Goal: Information Seeking & Learning: Learn about a topic

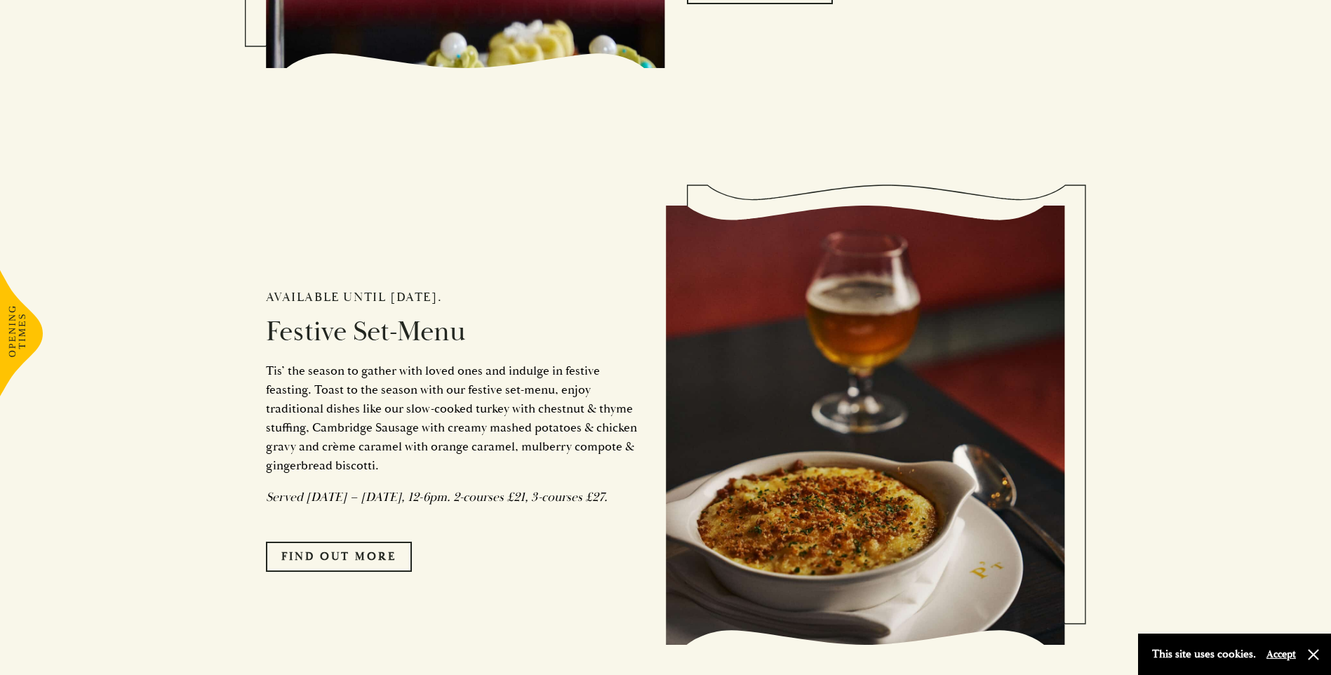
scroll to position [1193, 0]
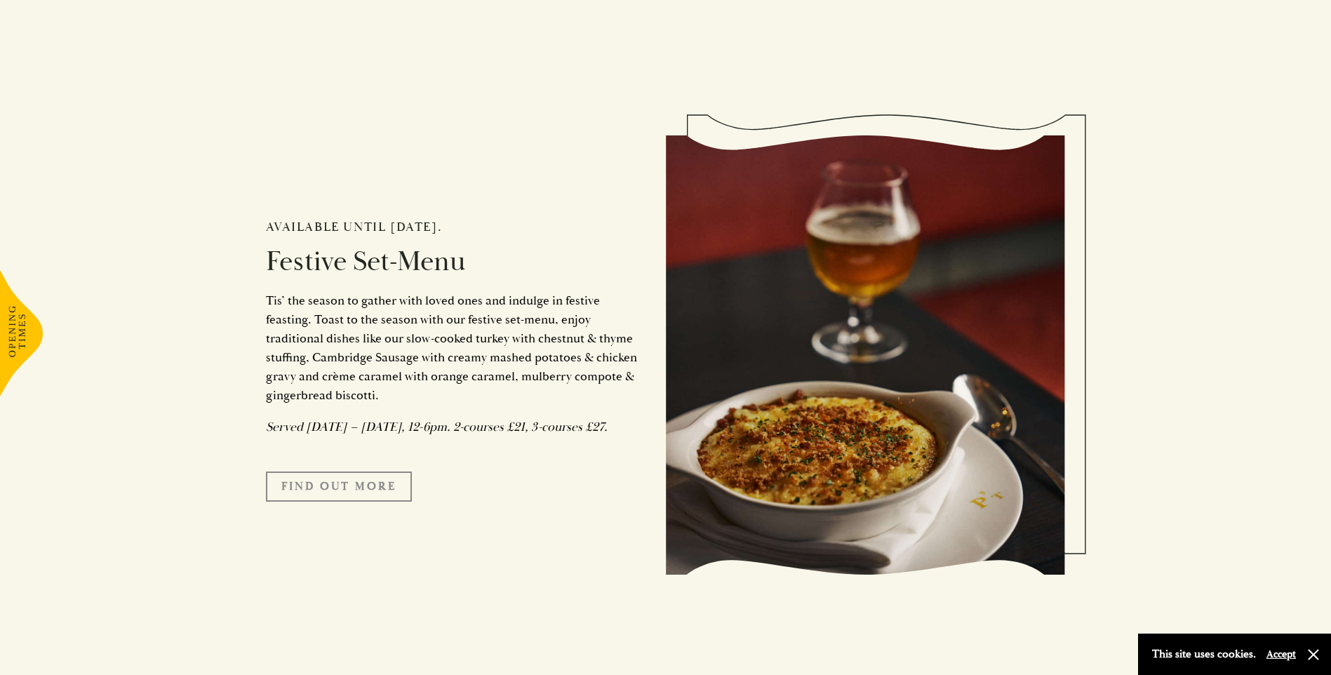
click at [351, 495] on link "FIND OUT MORE" at bounding box center [339, 485] width 146 height 29
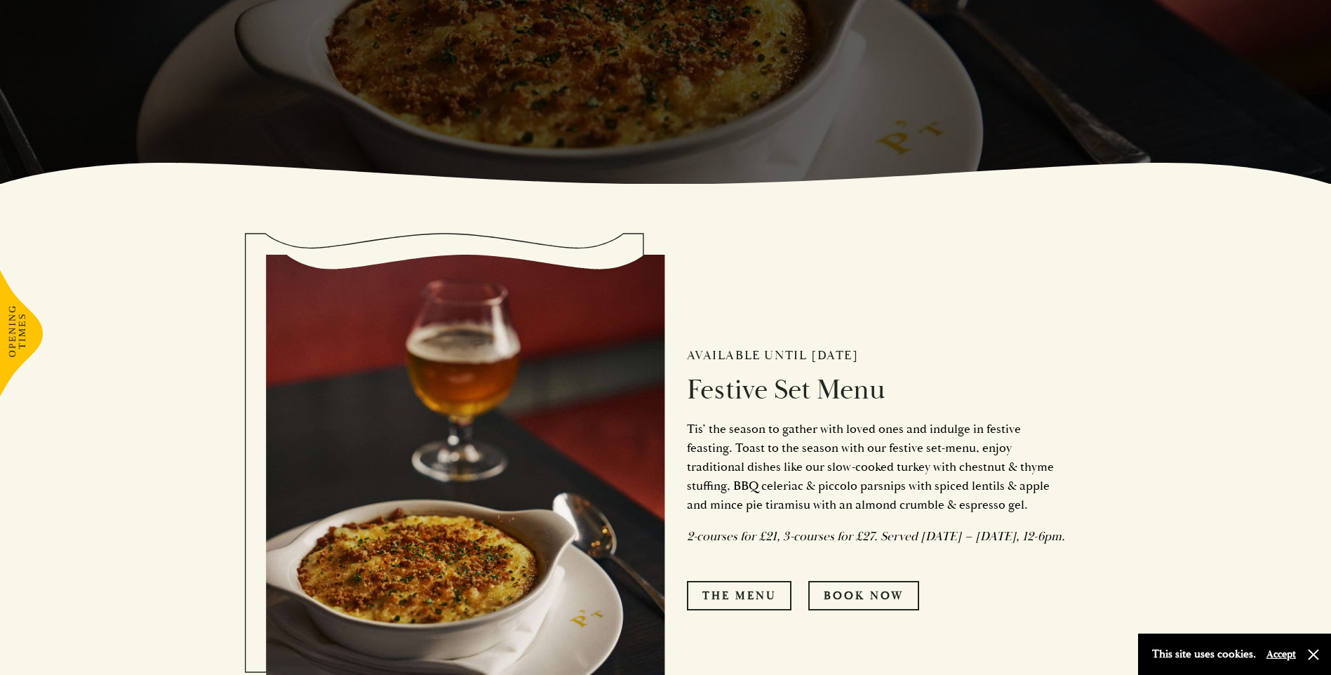
scroll to position [631, 0]
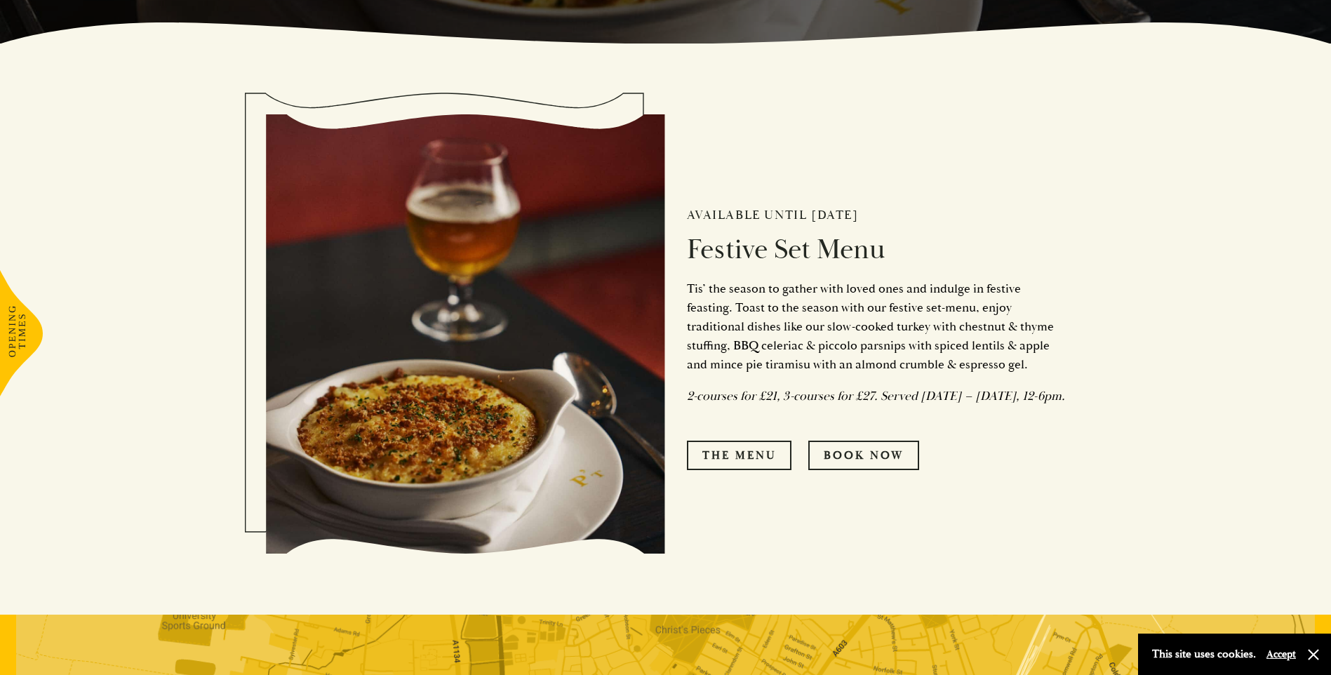
drag, startPoint x: 689, startPoint y: 386, endPoint x: 746, endPoint y: 405, distance: 59.9
click at [746, 405] on p "2-courses for £21, 3-courses for £27. Served Monday – Saturday, 12-6pm." at bounding box center [876, 396] width 379 height 19
copy em "2-courses for £21, 3-courses for £27. Served Monday – Saturday, 12-6pm."
click at [134, 292] on section "Available until 5th January 2025 Festive Set Menu Tis’ the season to gather wit…" at bounding box center [665, 328] width 1331 height 571
